Goal: Task Accomplishment & Management: Complete application form

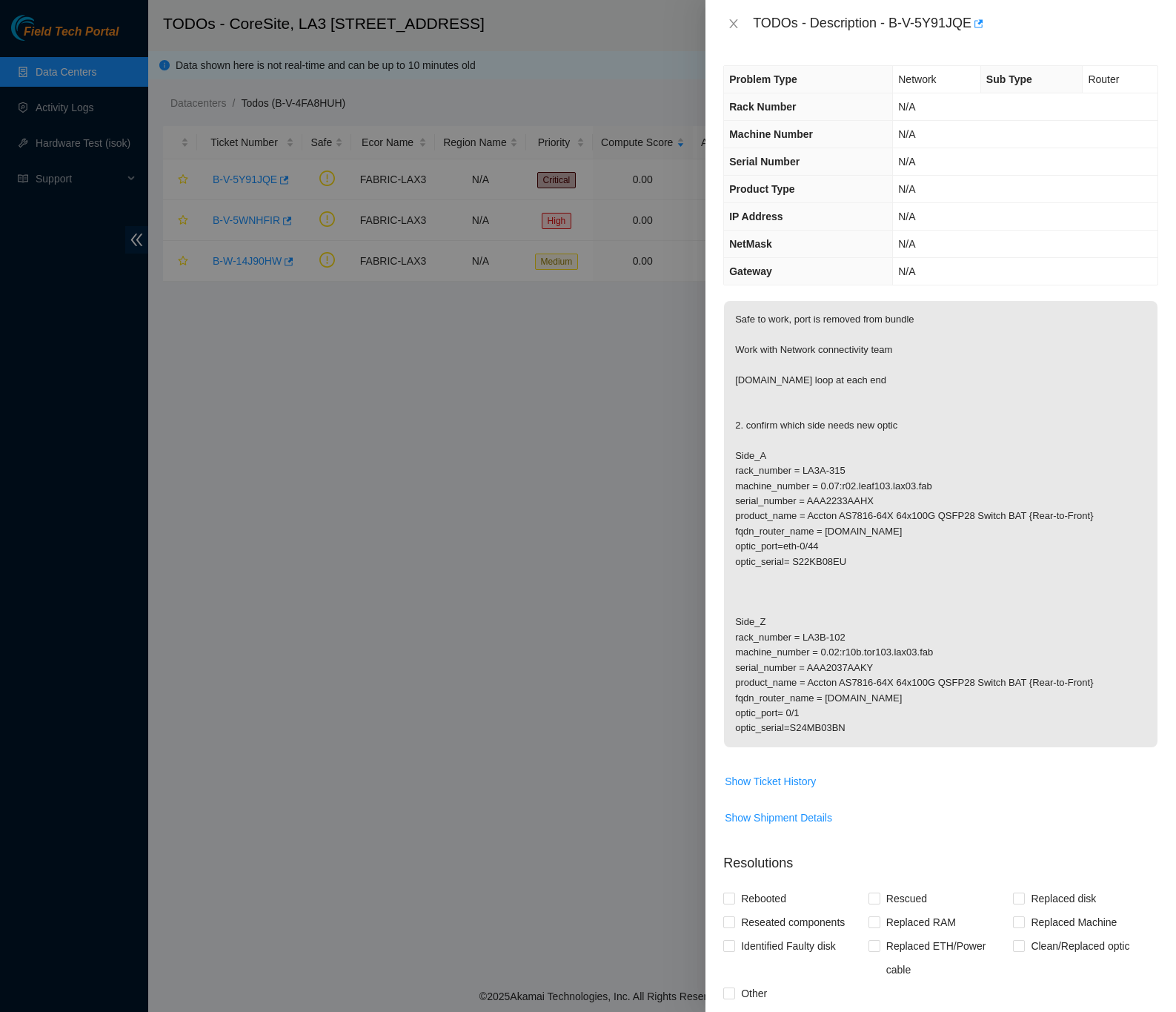
click at [737, 16] on div "TODOs - Description - B-V-5Y91JQE" at bounding box center [940, 23] width 435 height 23
click at [734, 20] on icon "close" at bounding box center [734, 23] width 12 height 12
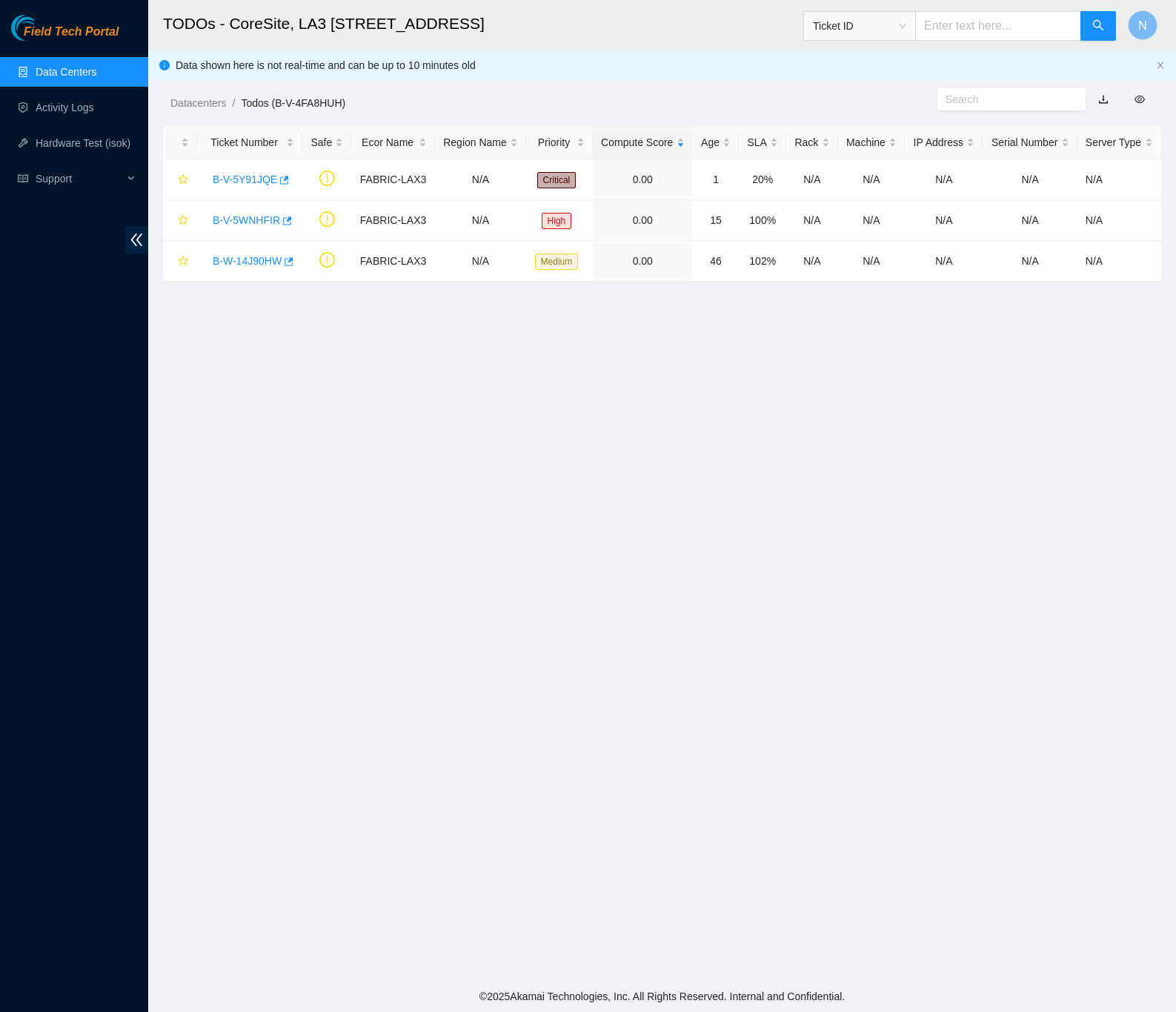
click at [78, 75] on link "Data Centers" at bounding box center [65, 72] width 61 height 12
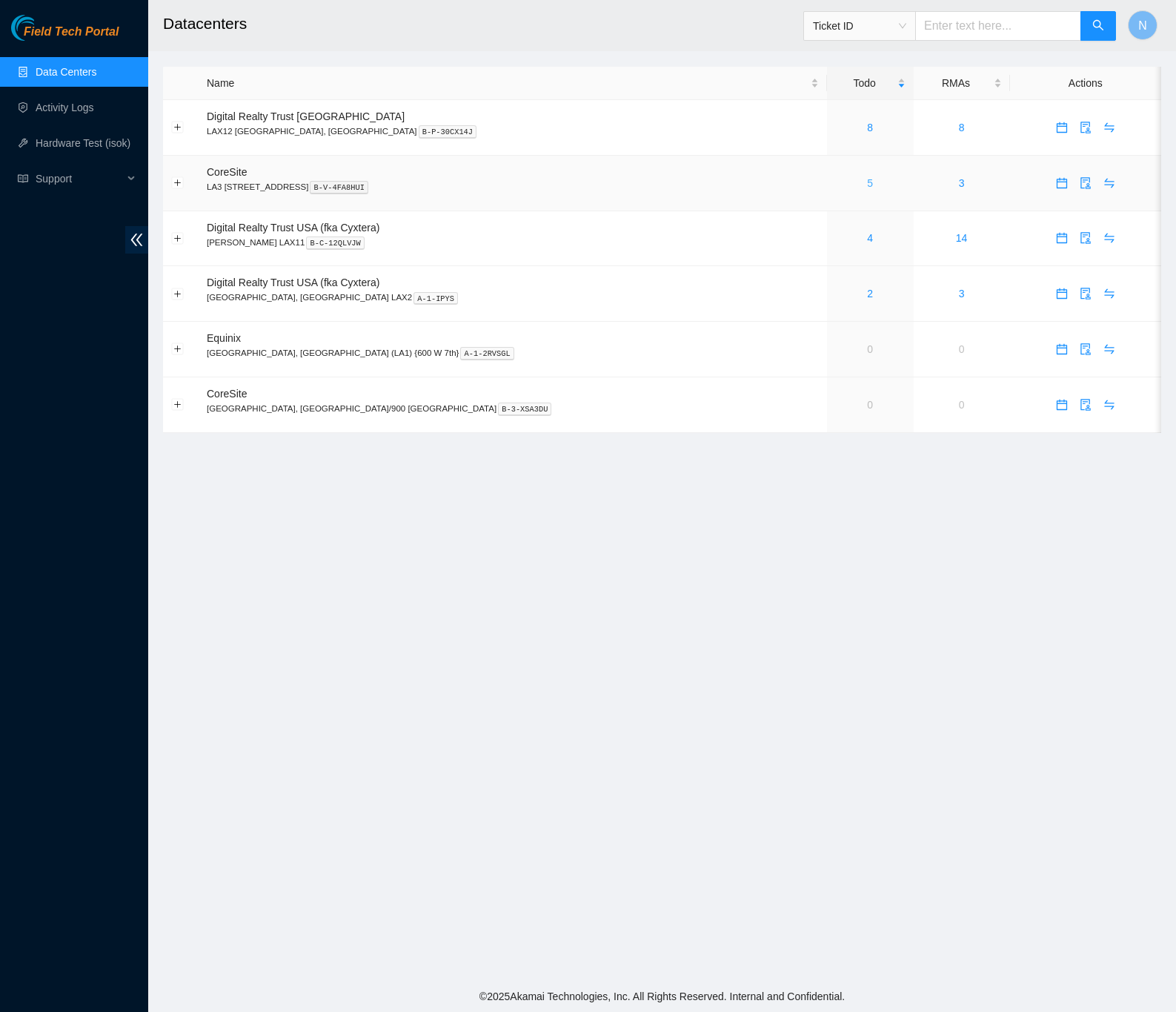
click at [867, 184] on link "5" at bounding box center [870, 182] width 6 height 12
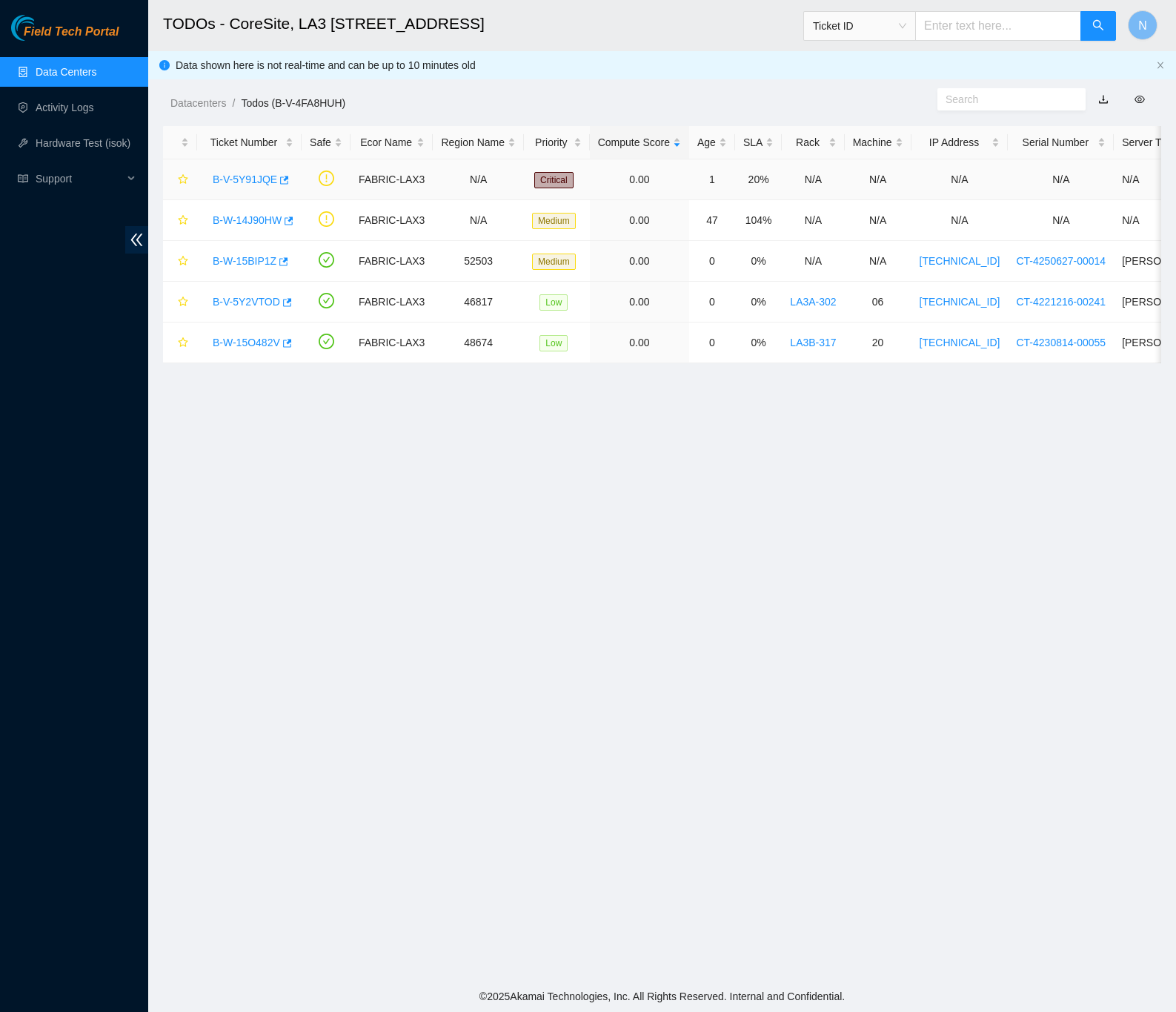
click at [258, 179] on link "B-V-5Y91JQE" at bounding box center [244, 179] width 64 height 12
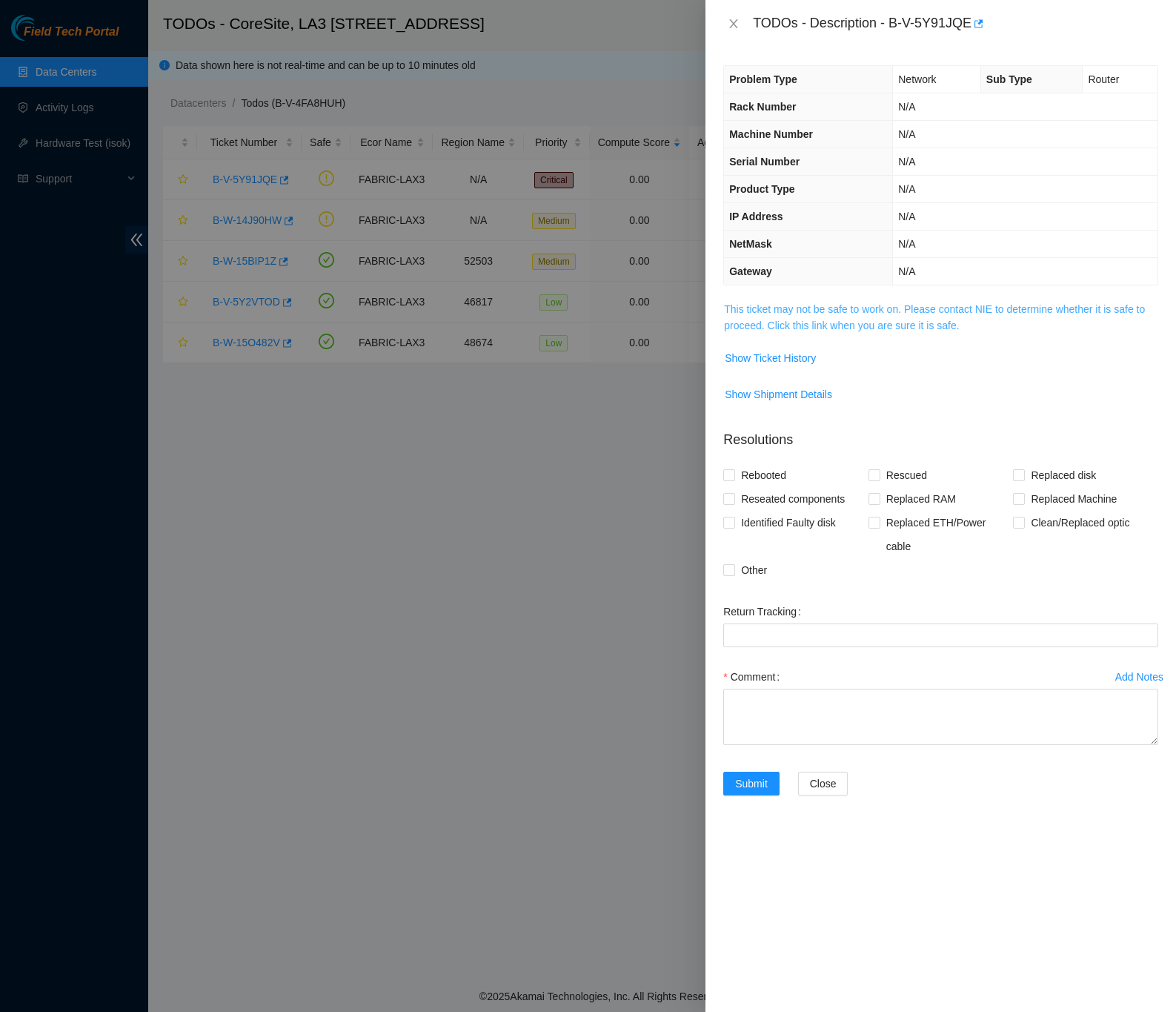
click at [772, 331] on link "This ticket may not be safe to work on. Please contact NIE to determine whether…" at bounding box center [935, 317] width 421 height 28
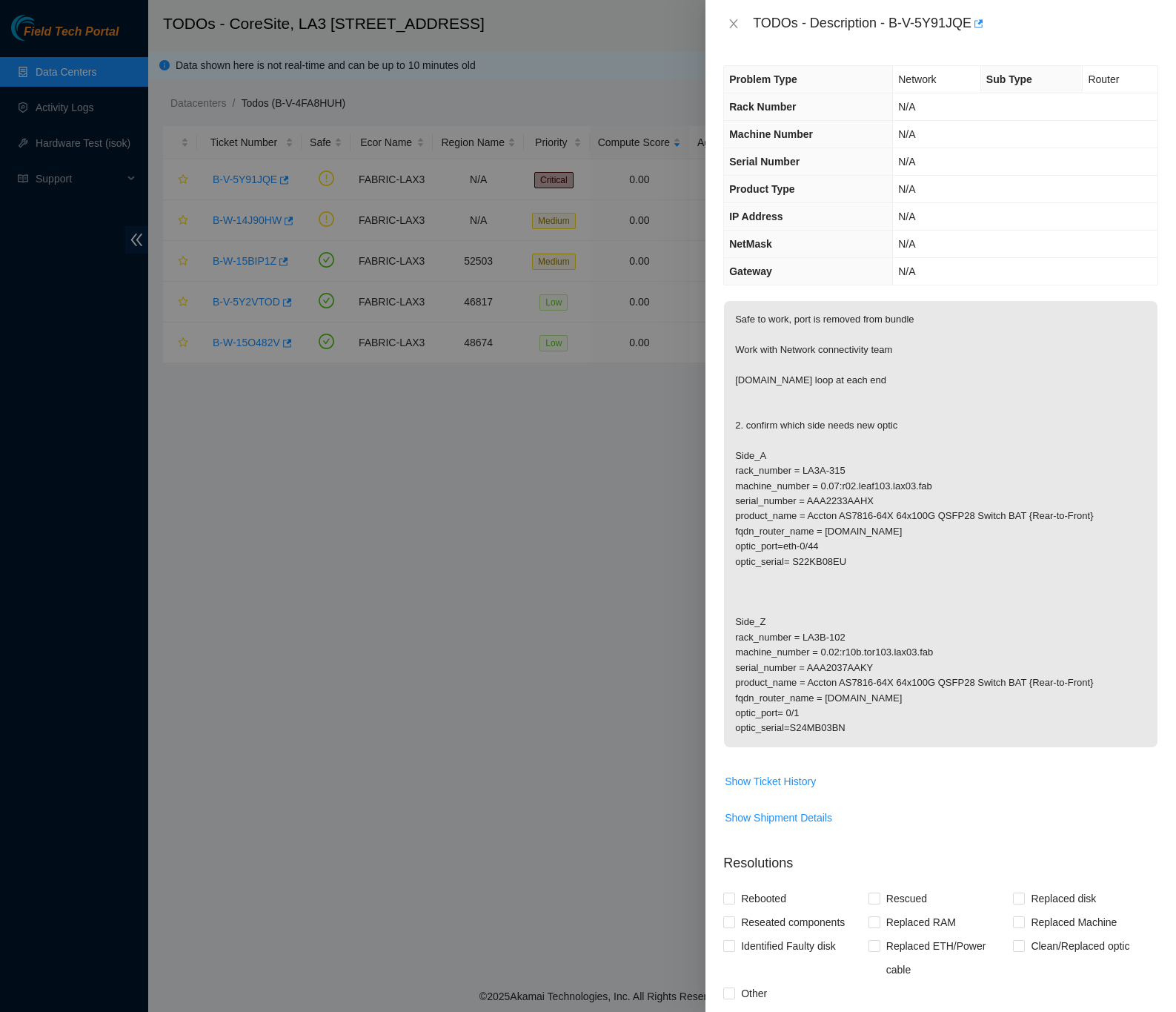
click at [1147, 389] on div "Problem Type Network Sub Type Router Rack Number N/A Machine Number N/A Serial …" at bounding box center [941, 530] width 471 height 965
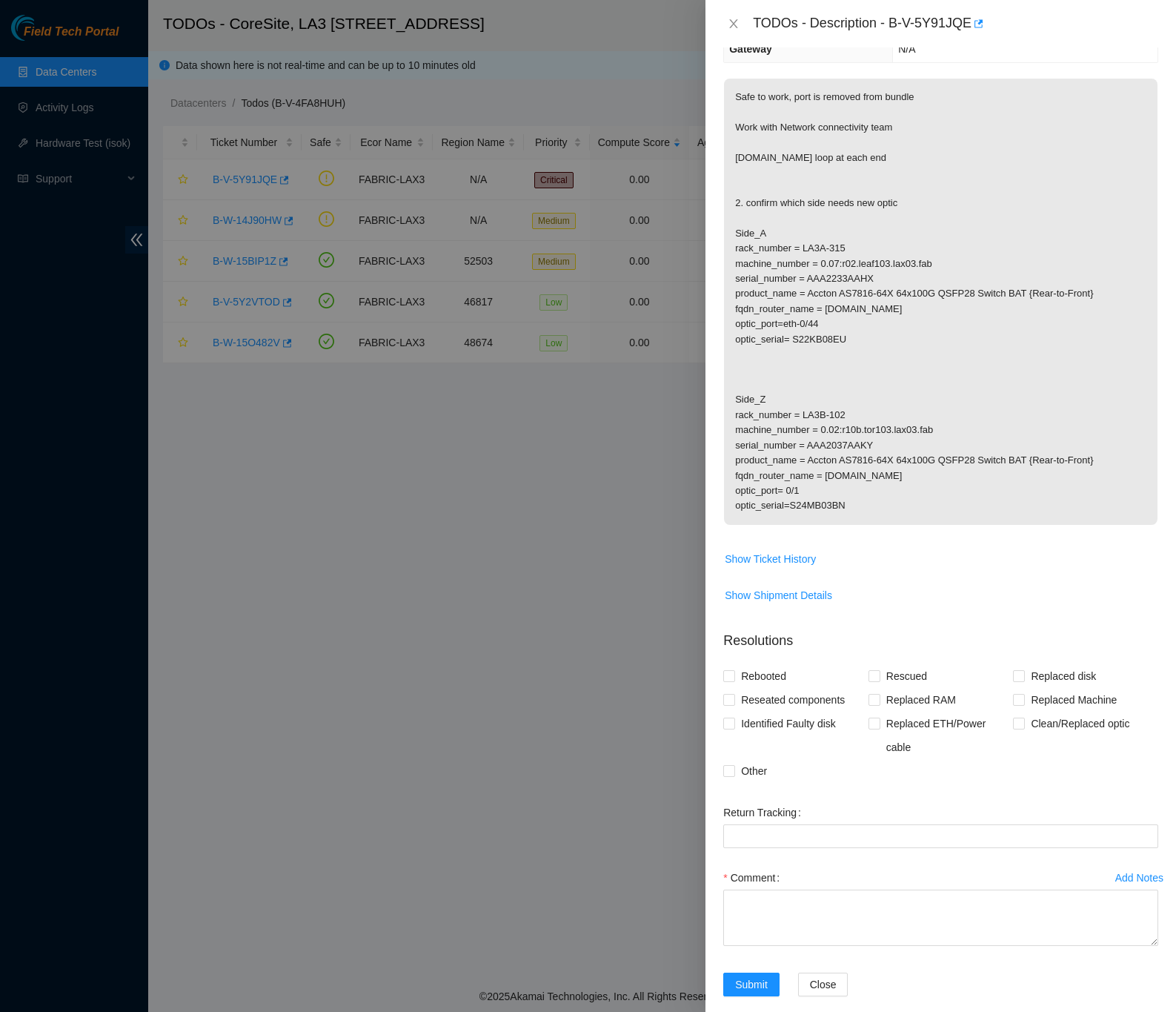
scroll to position [247, 0]
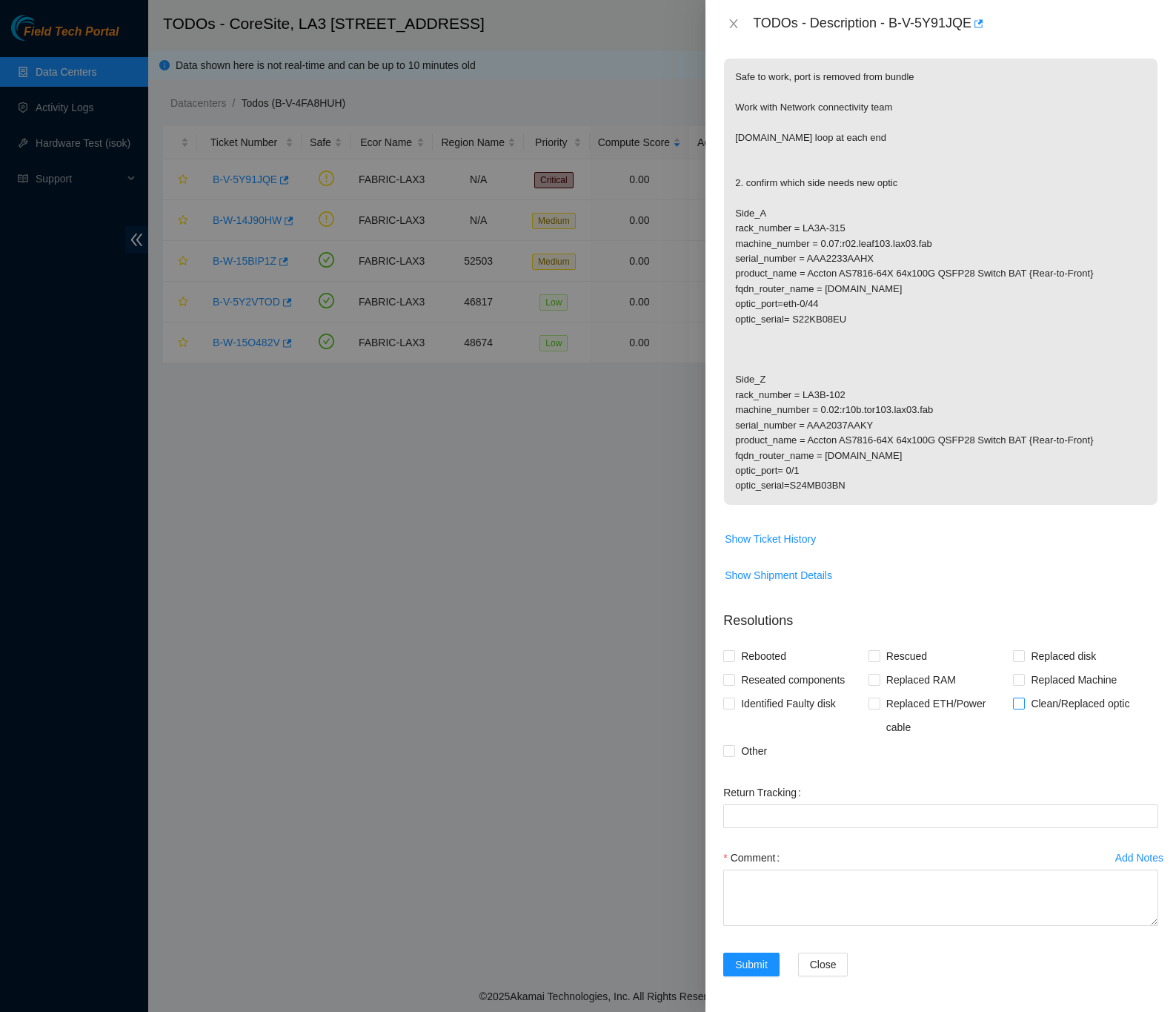
click at [1013, 705] on span at bounding box center [1019, 703] width 12 height 12
click at [1013, 705] on input "Clean/Replaced optic" at bounding box center [1018, 702] width 10 height 10
checkbox input "true"
drag, startPoint x: 730, startPoint y: 751, endPoint x: 748, endPoint y: 749, distance: 18.1
click at [730, 750] on input "Other" at bounding box center [728, 749] width 10 height 10
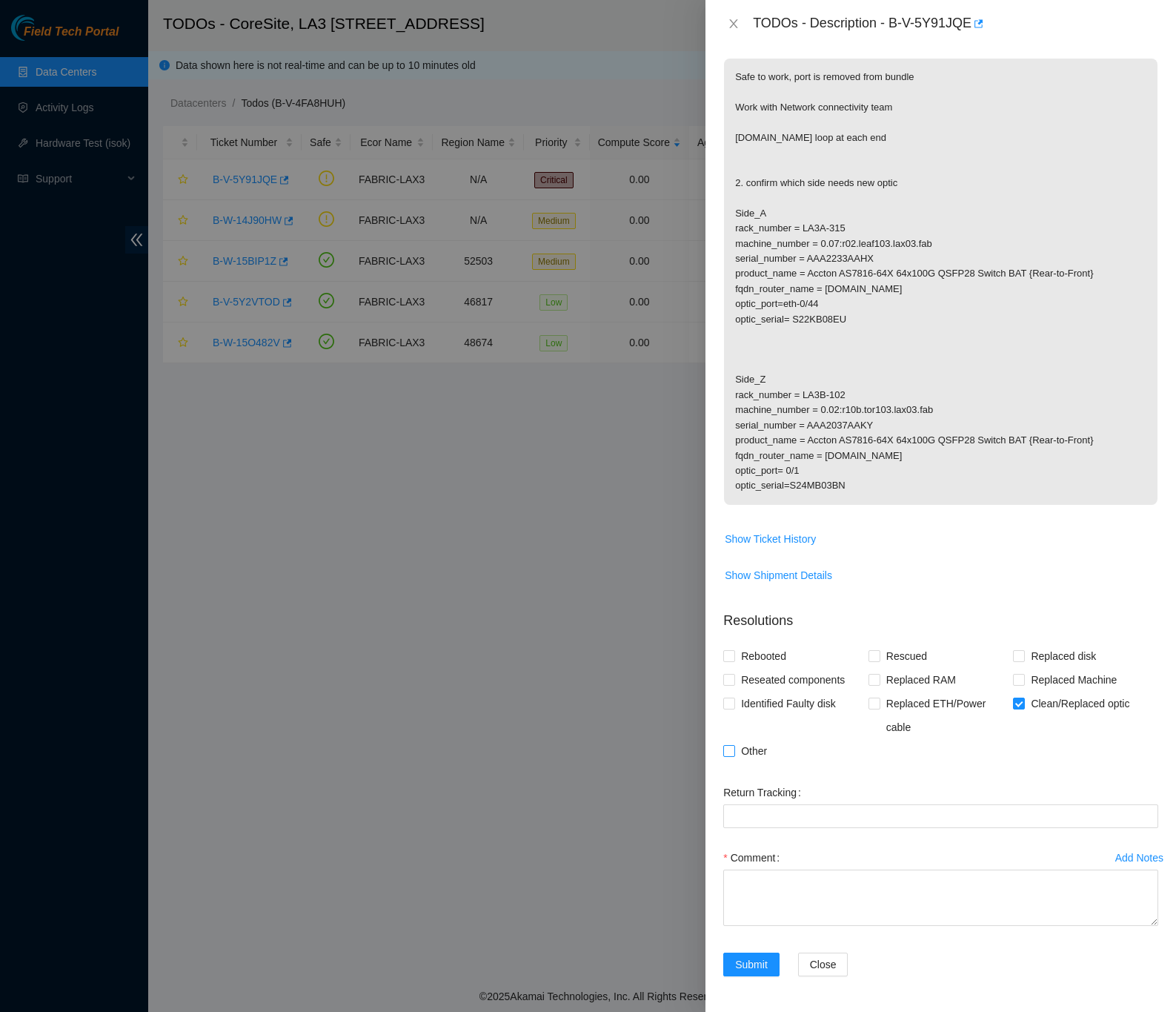
checkbox input "true"
click at [1152, 705] on div "Problem Type Network Sub Type Router Rack Number N/A Machine Number N/A Serial …" at bounding box center [941, 530] width 471 height 965
click at [830, 876] on textarea "Comment" at bounding box center [940, 897] width 435 height 57
paste textarea "B-V-5Y91JQE Place loop at each end and confirm which side needs new optic Side …"
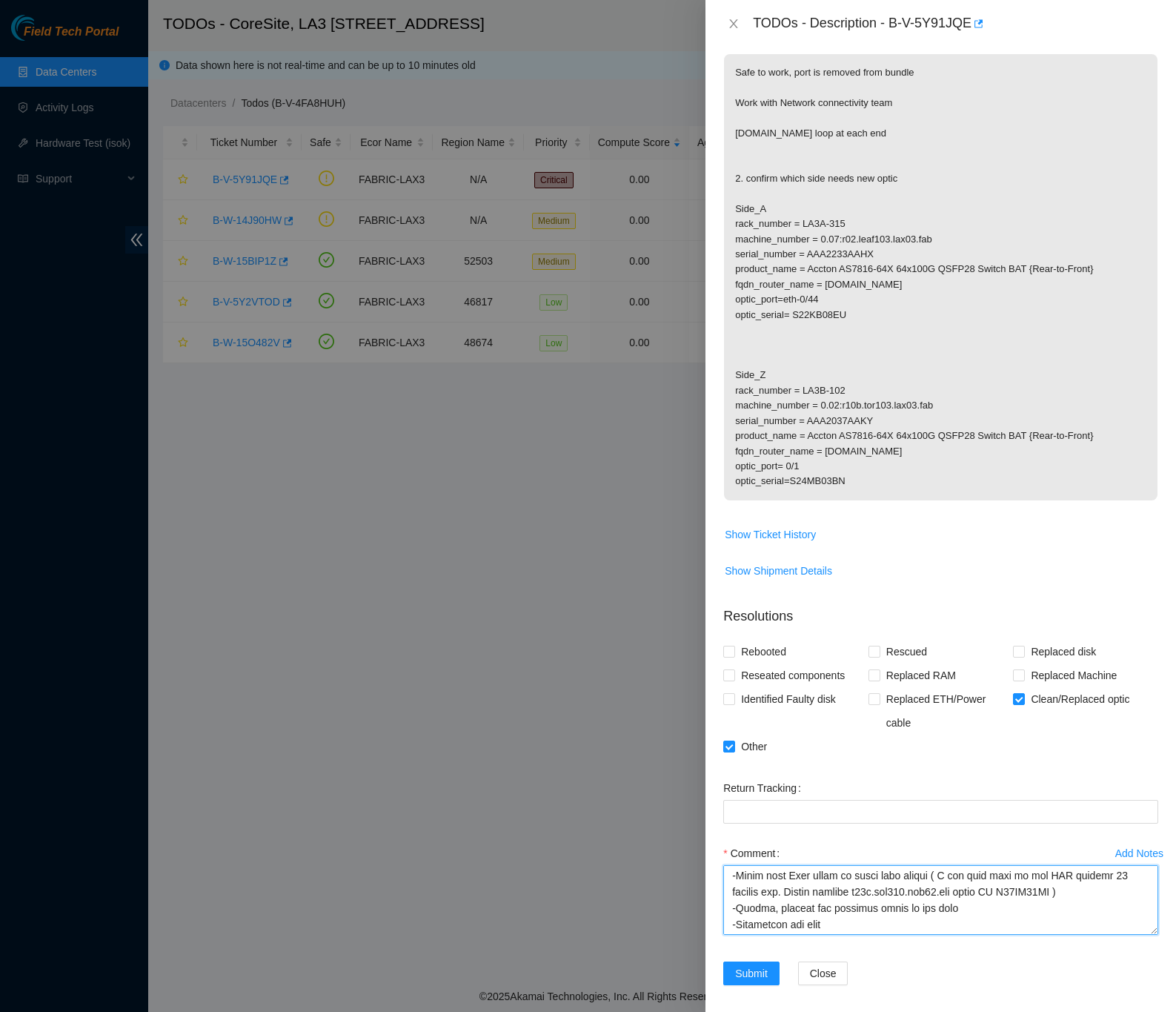
drag, startPoint x: 1137, startPoint y: 921, endPoint x: 1150, endPoint y: 1008, distance: 88.0
click at [1142, 1011] on html "Field Tech Portal Data Centers Activity Logs Hardware Test (isok) Support TODOs…" at bounding box center [588, 506] width 1176 height 1012
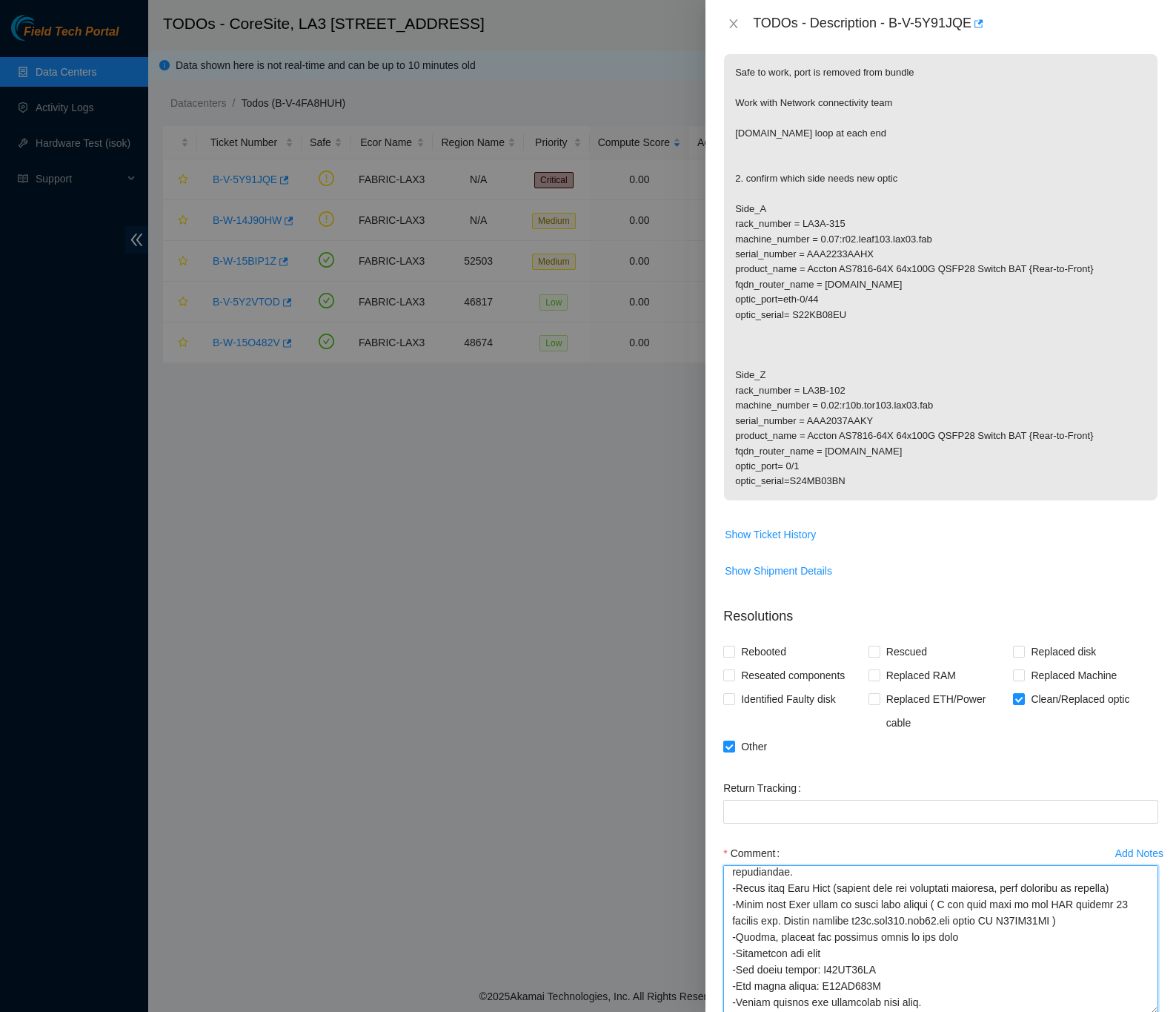
type textarea "B-V-5Y91JQE Place loop at each end and confirm which side needs new optic Side …"
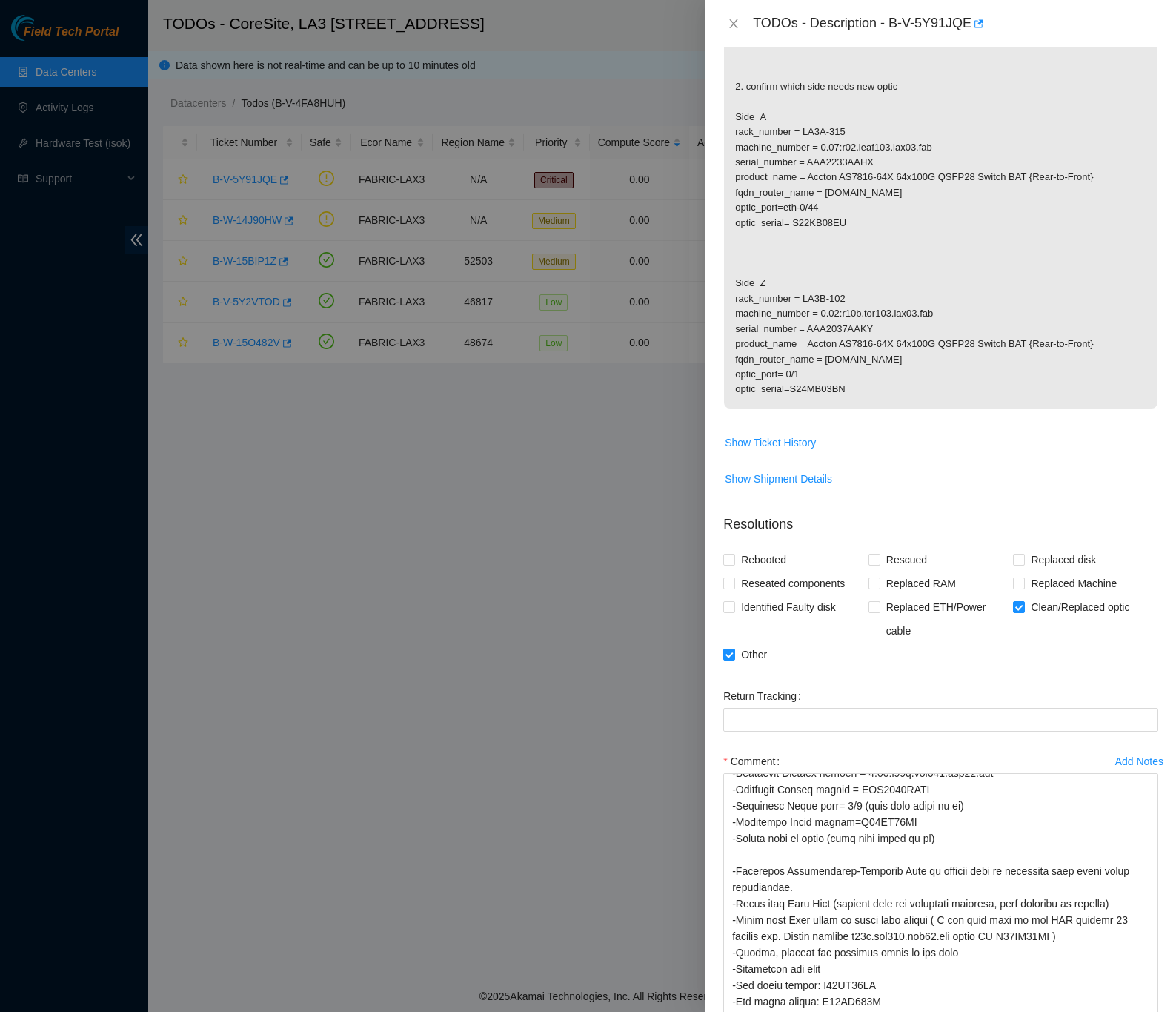
scroll to position [238, 0]
drag, startPoint x: 1129, startPoint y: 919, endPoint x: 1155, endPoint y: 1030, distance: 114.0
click at [1155, 1011] on html "Field Tech Portal Data Centers Activity Logs Hardware Test (isok) Support TODOs…" at bounding box center [588, 506] width 1176 height 1012
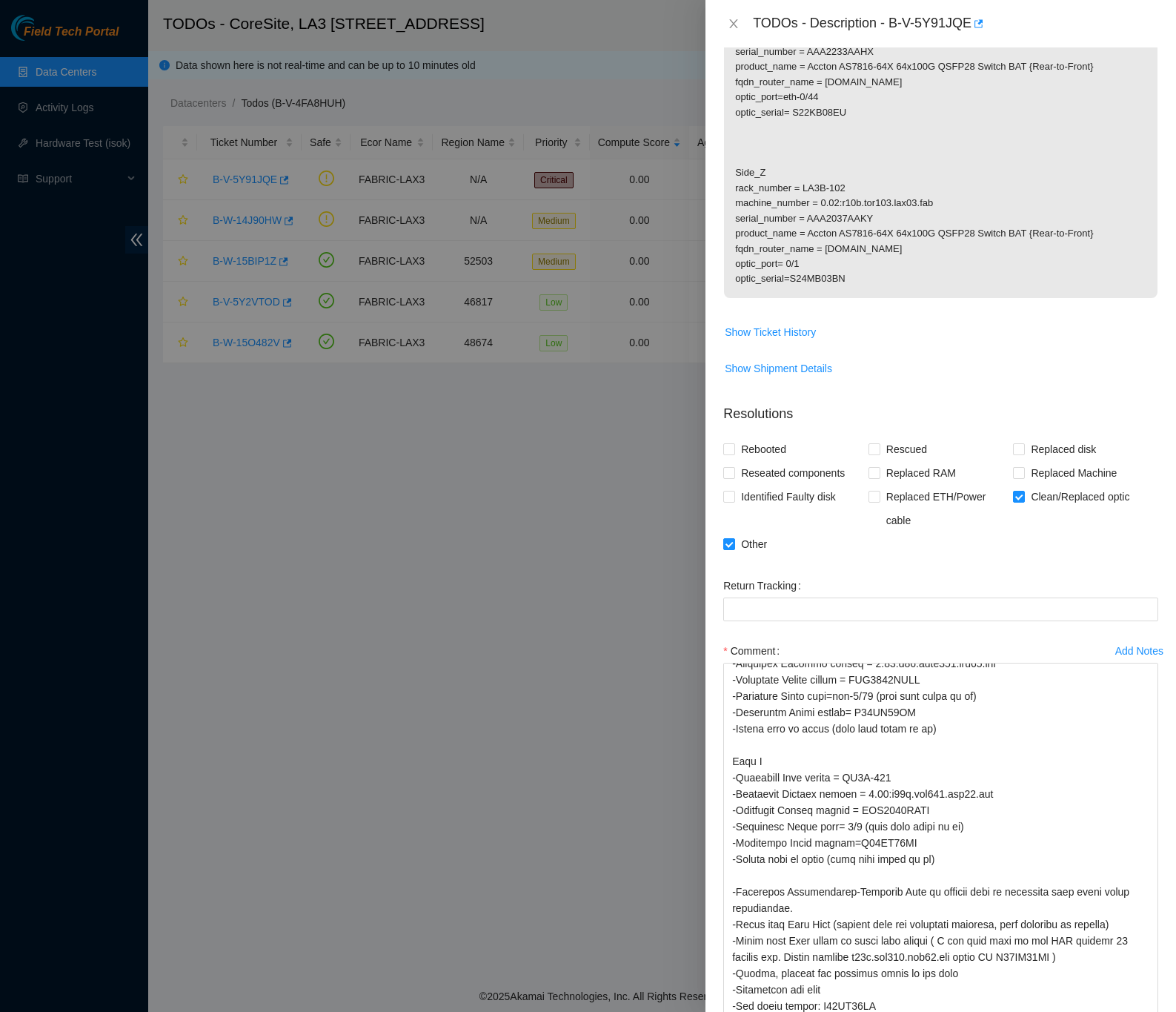
scroll to position [107, 0]
drag, startPoint x: 1130, startPoint y: 921, endPoint x: 1143, endPoint y: 1048, distance: 127.7
click at [1143, 1011] on html "Field Tech Portal Data Centers Activity Logs Hardware Test (isok) Support TODOs…" at bounding box center [588, 506] width 1176 height 1012
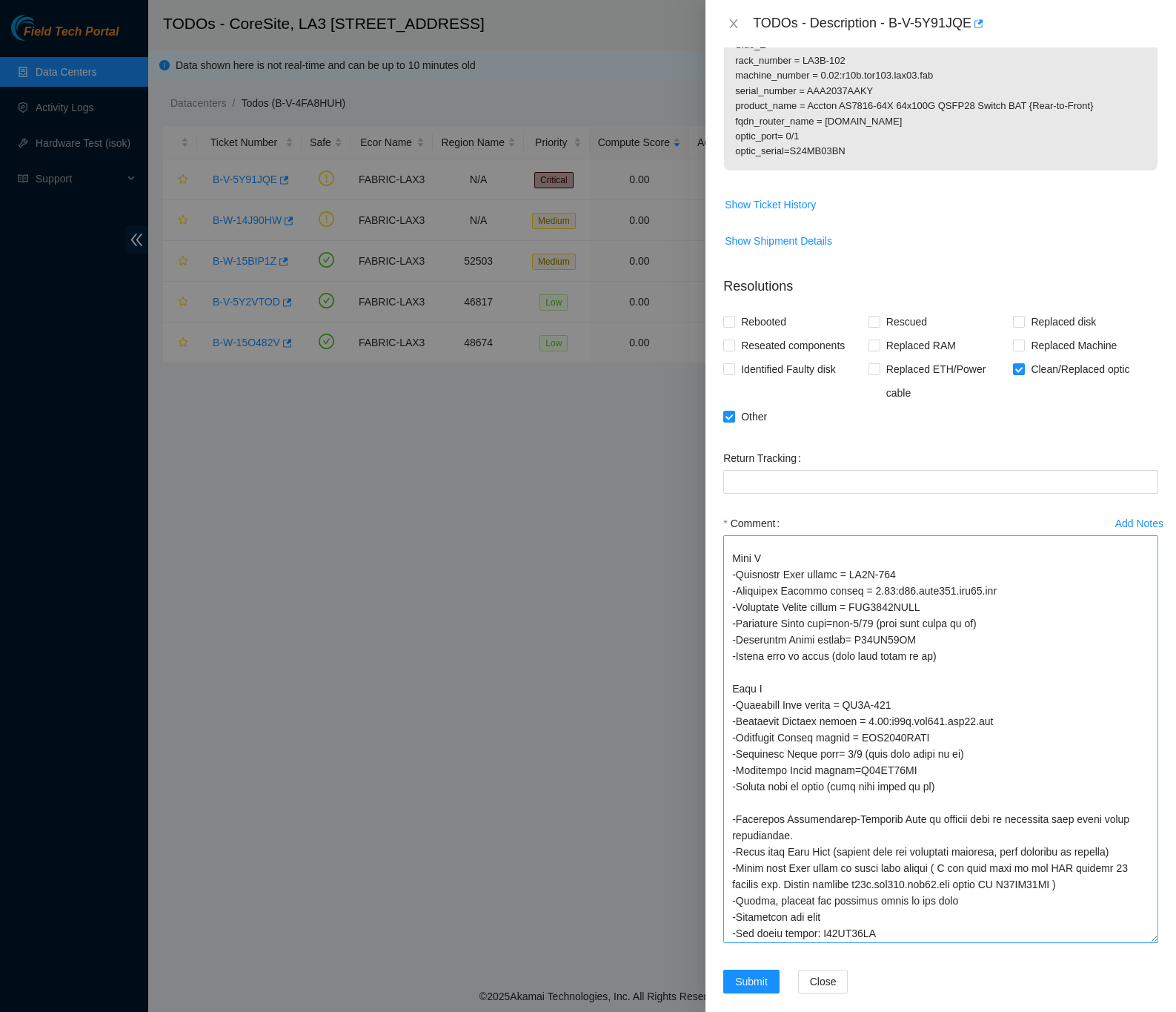
scroll to position [0, 0]
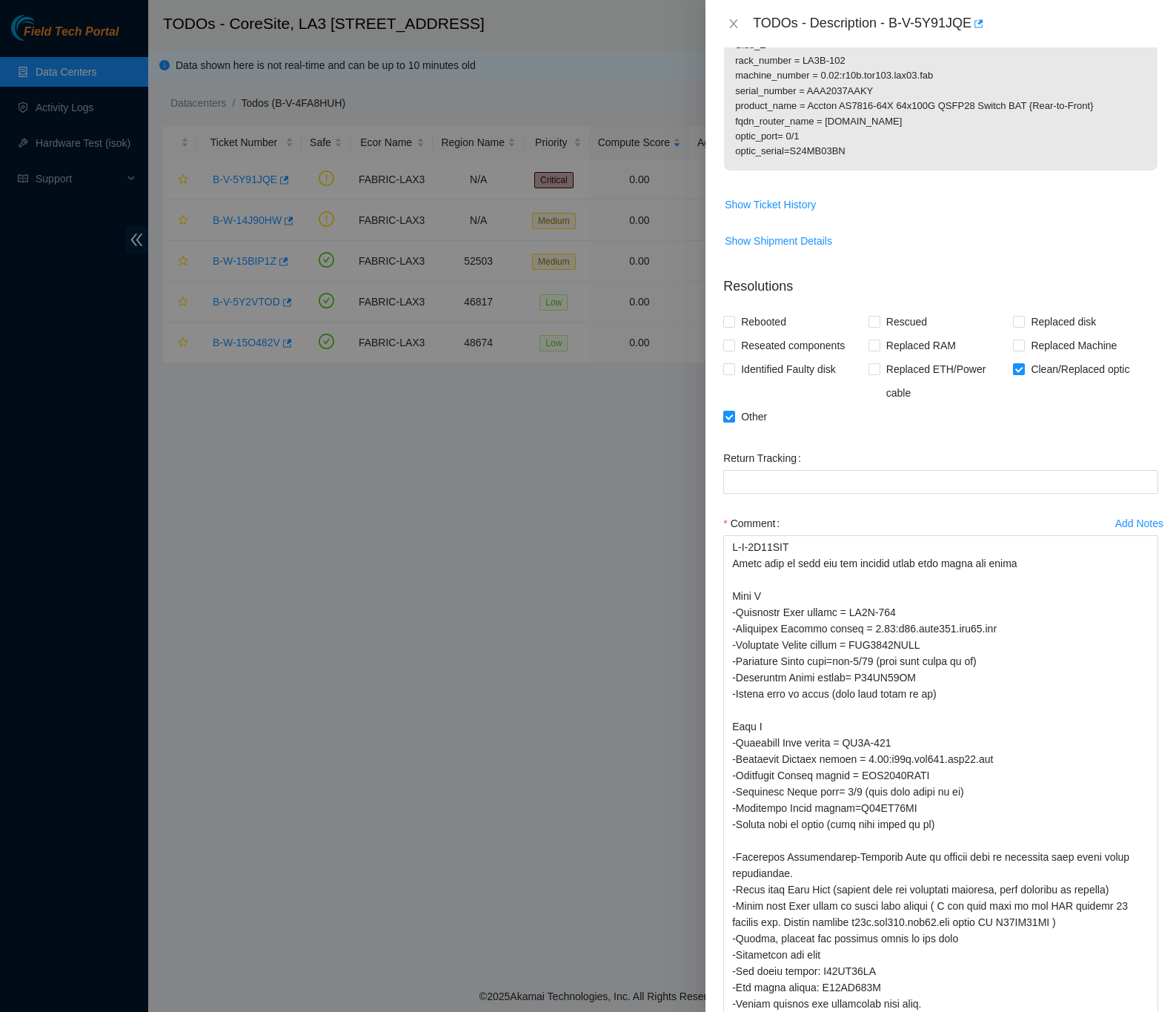
drag, startPoint x: 1129, startPoint y: 914, endPoint x: 1129, endPoint y: 1026, distance: 112.0
click at [1129, 1011] on html "Field Tech Portal Data Centers Activity Logs Hardware Test (isok) Support TODOs…" at bounding box center [588, 506] width 1176 height 1012
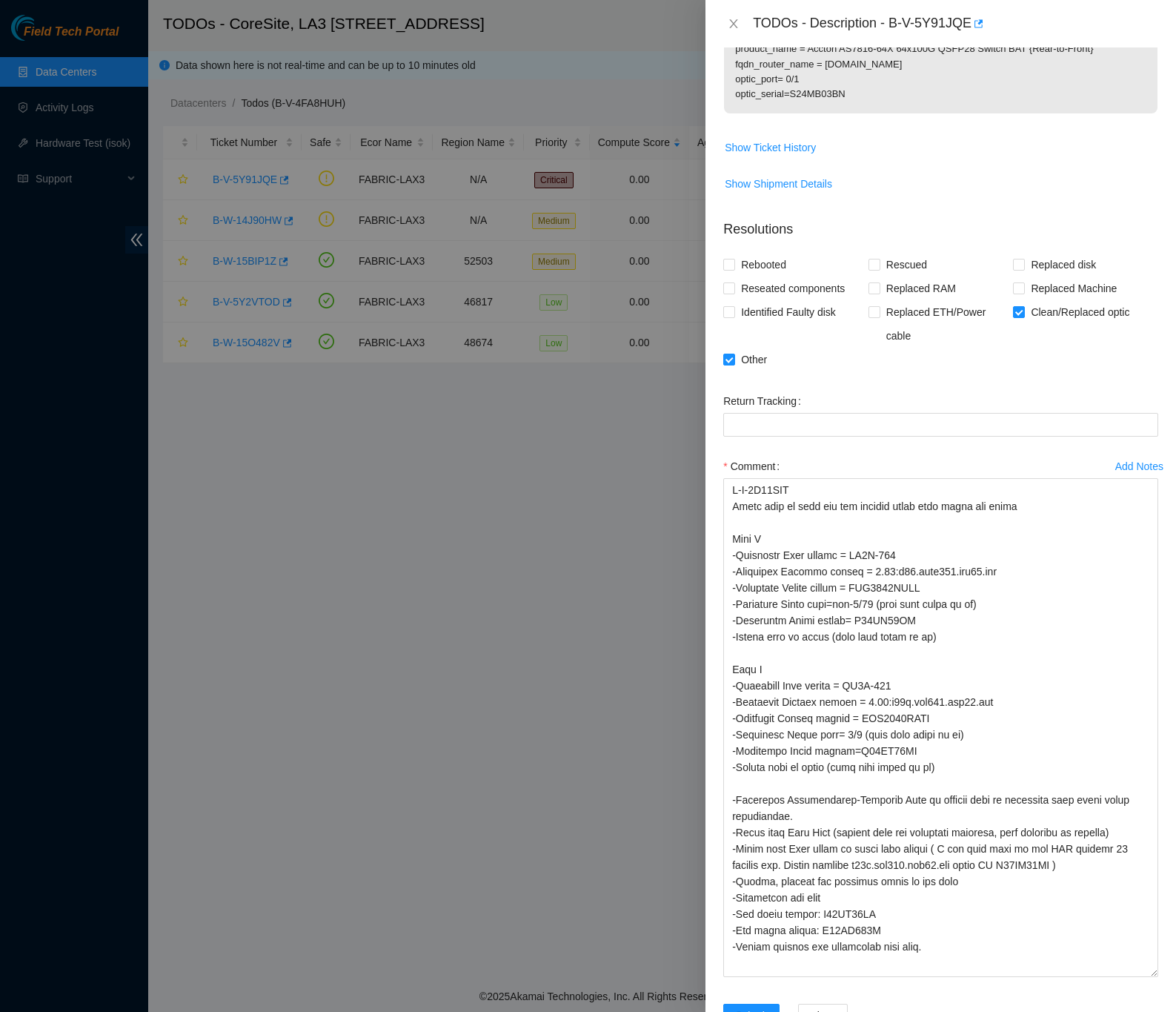
scroll to position [689, 0]
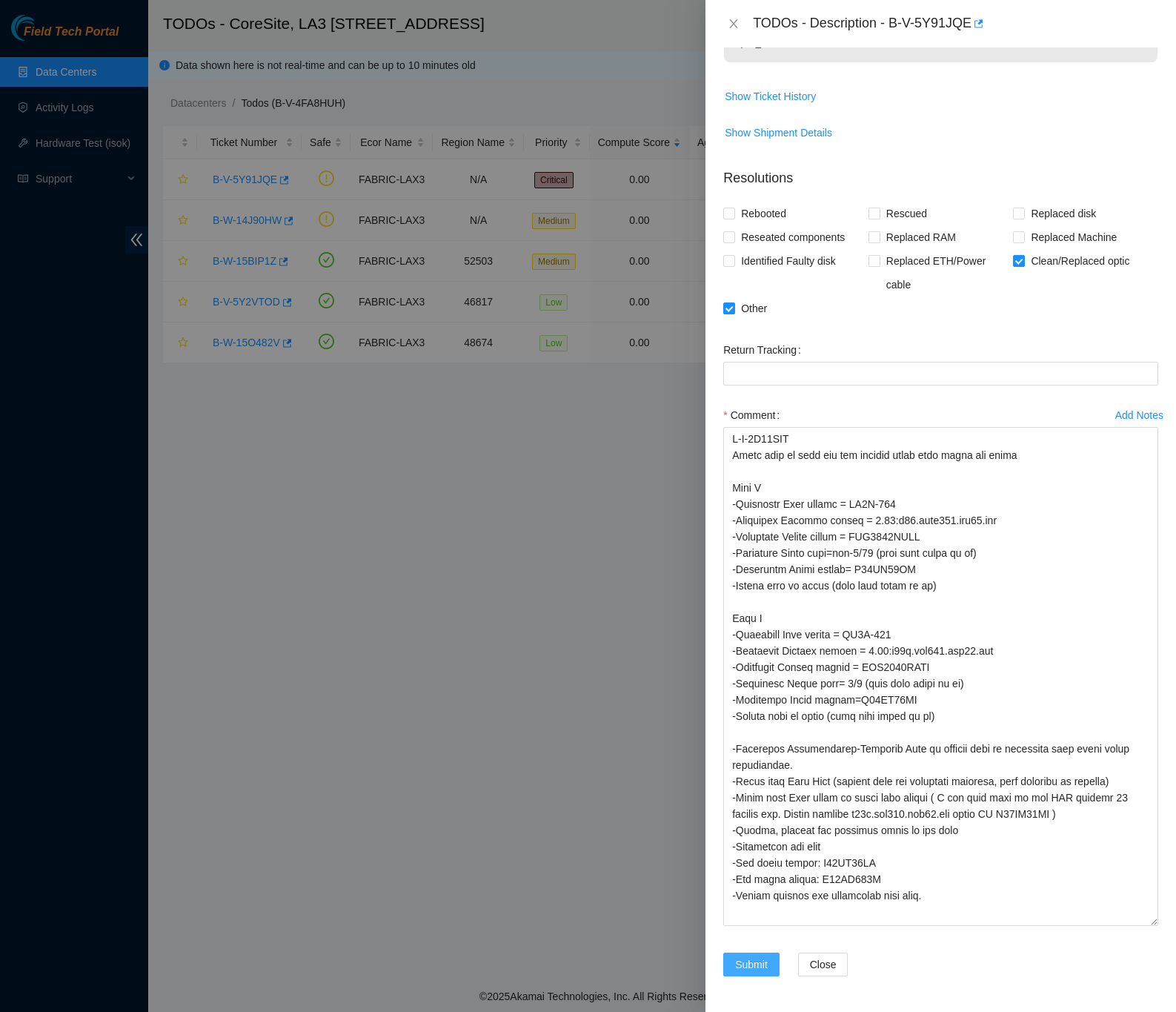
click at [746, 959] on span "Submit" at bounding box center [751, 965] width 33 height 17
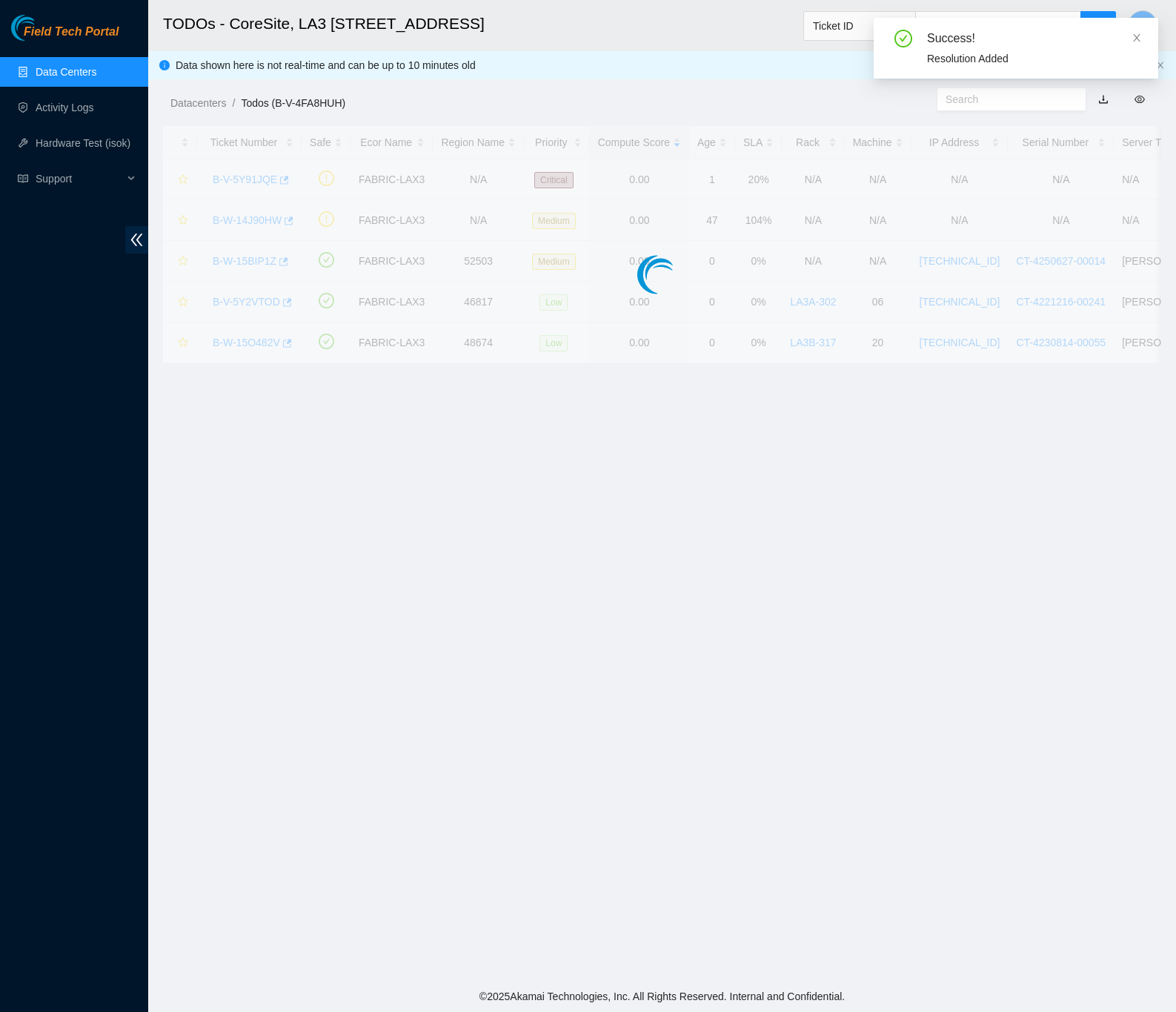
scroll to position [0, 0]
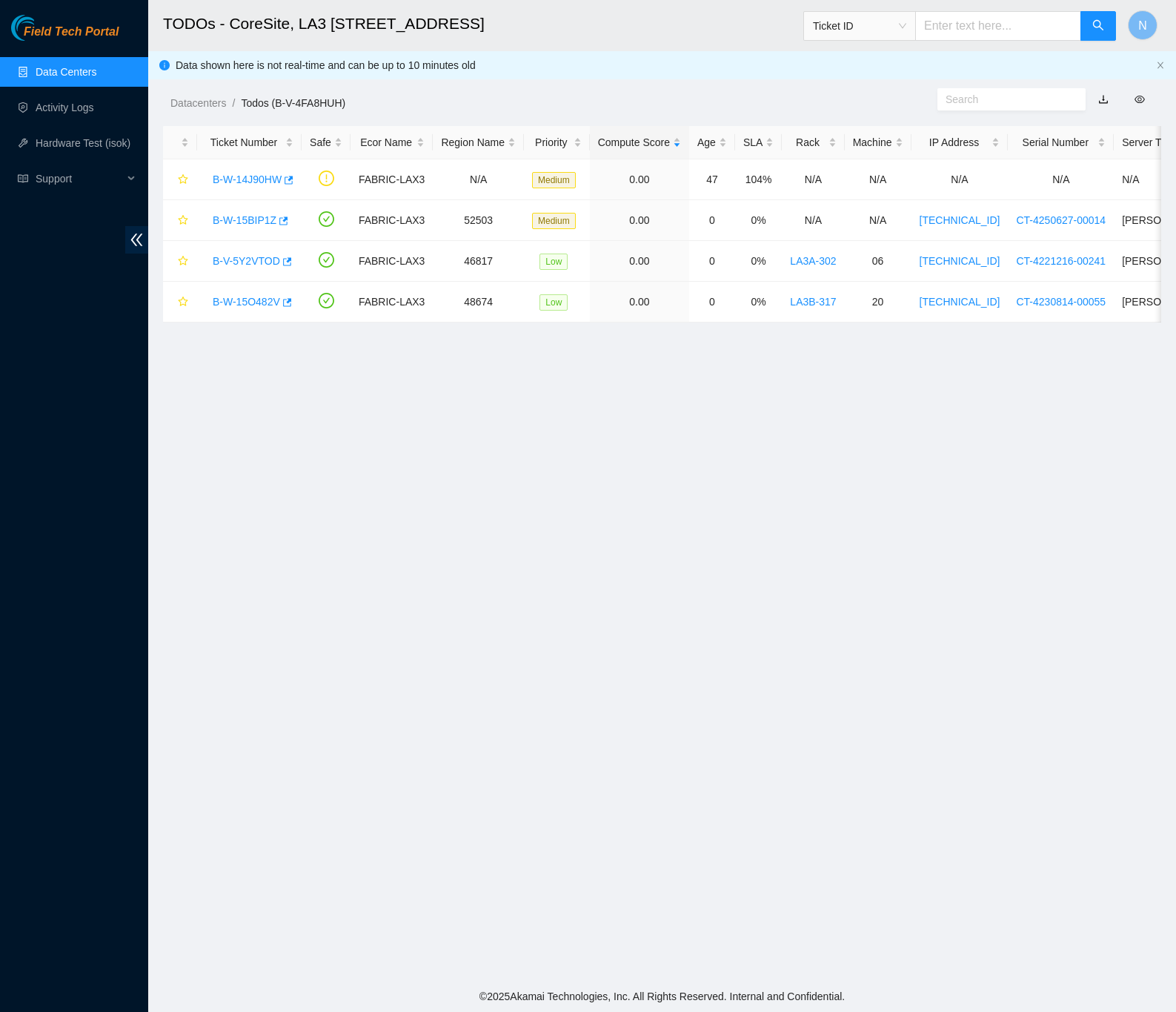
click at [69, 66] on link "Data Centers" at bounding box center [65, 72] width 61 height 12
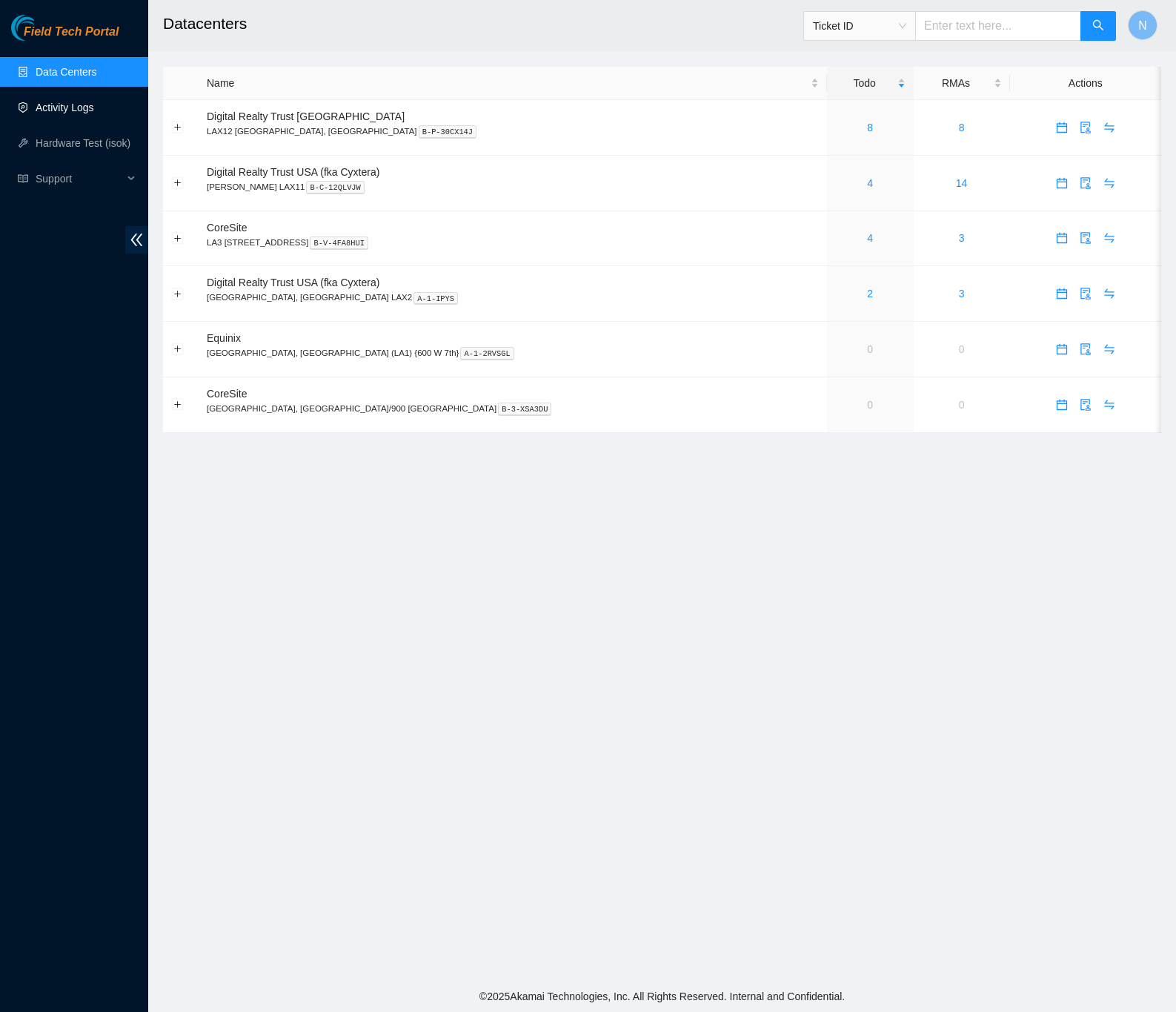
click at [75, 101] on link "Activity Logs" at bounding box center [64, 107] width 59 height 12
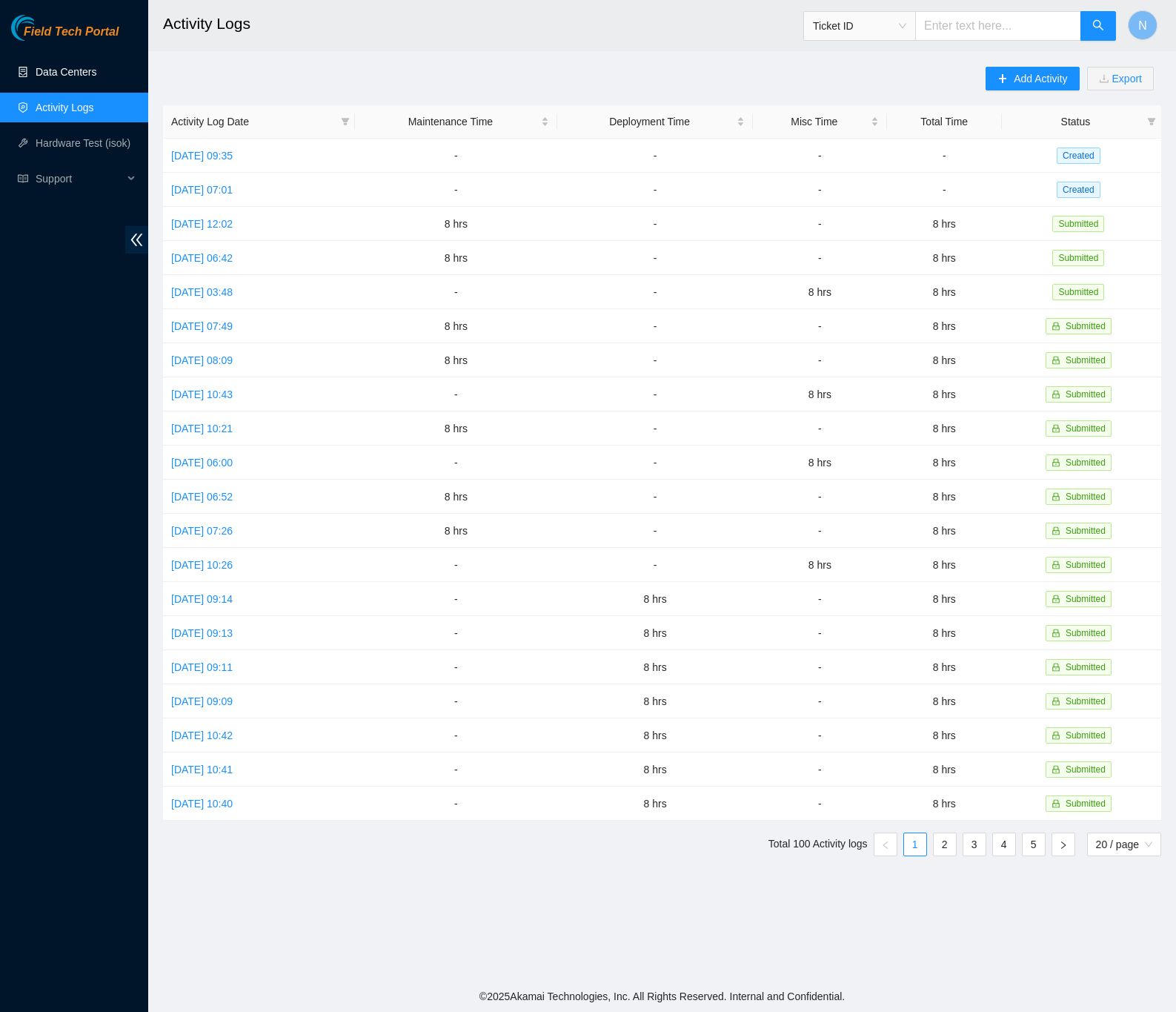
click at [47, 66] on link "Data Centers" at bounding box center [65, 72] width 61 height 12
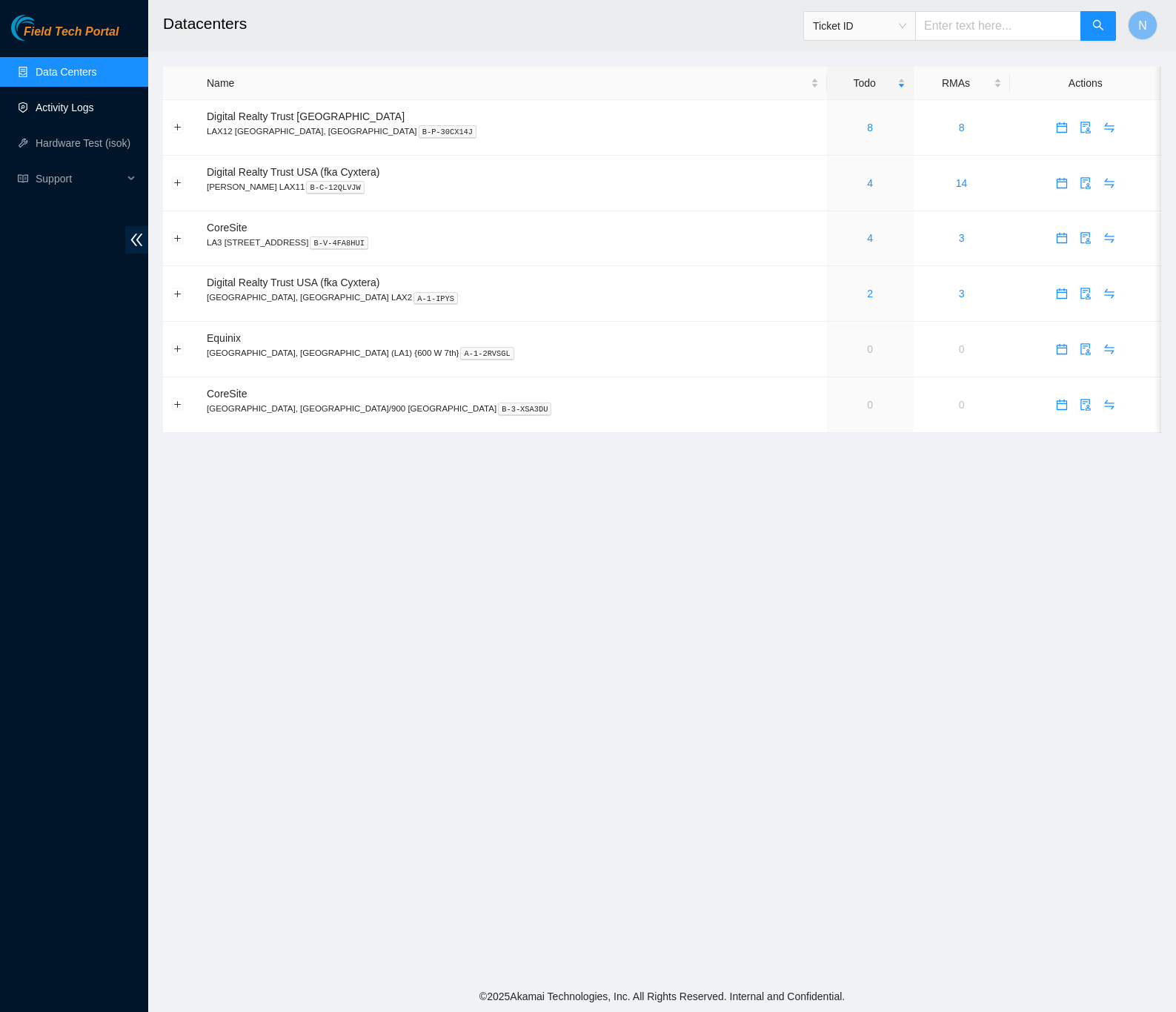
click at [78, 107] on link "Activity Logs" at bounding box center [64, 107] width 59 height 12
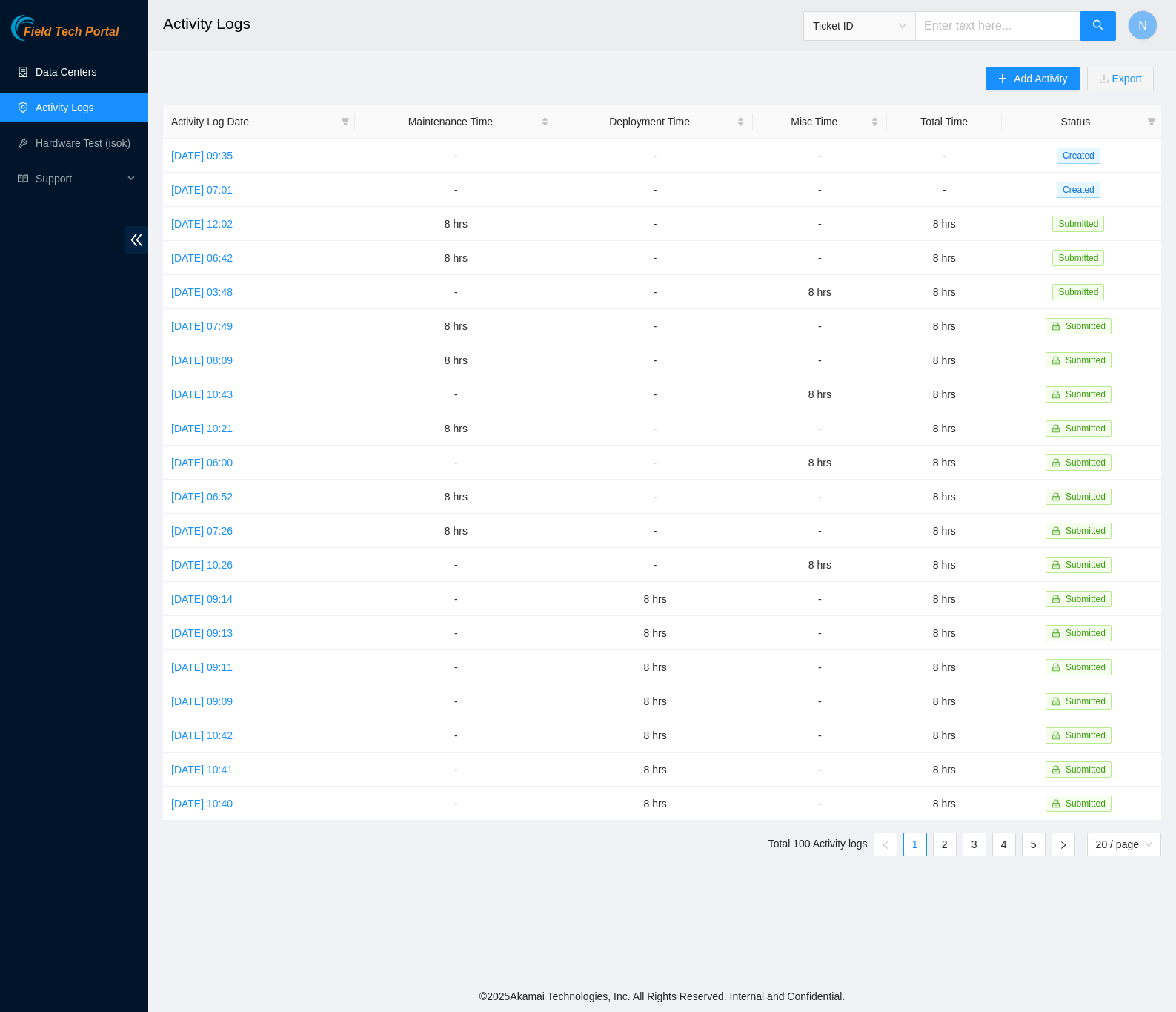
click at [75, 66] on link "Data Centers" at bounding box center [65, 72] width 61 height 12
